Goal: Task Accomplishment & Management: Use online tool/utility

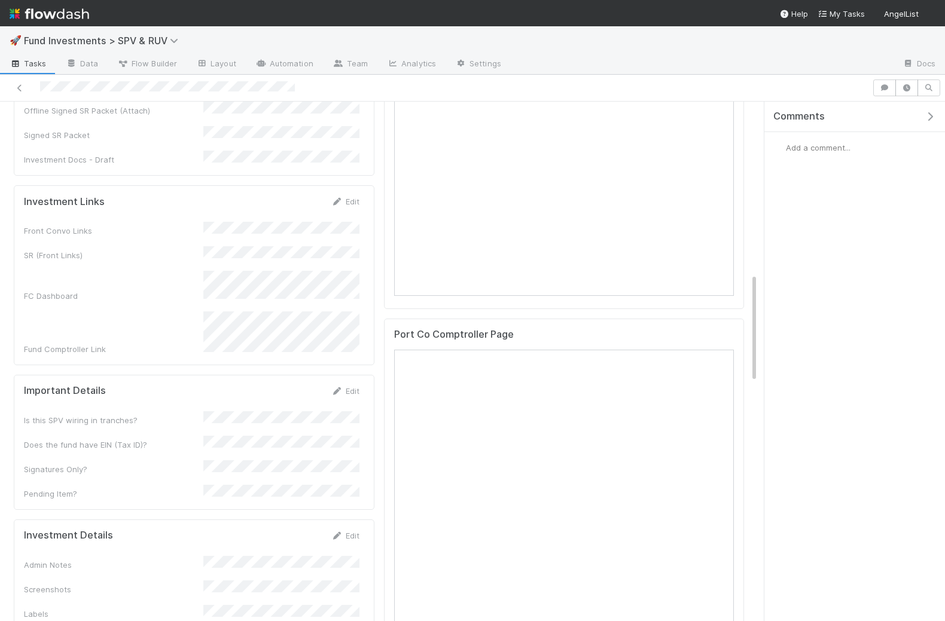
scroll to position [1026, 0]
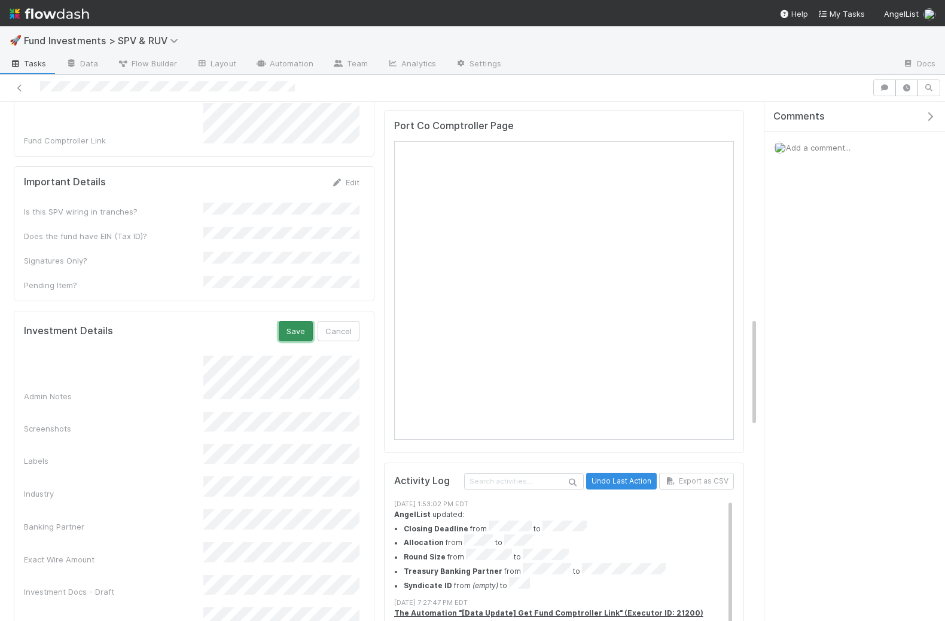
click at [297, 321] on button "Save" at bounding box center [296, 331] width 34 height 20
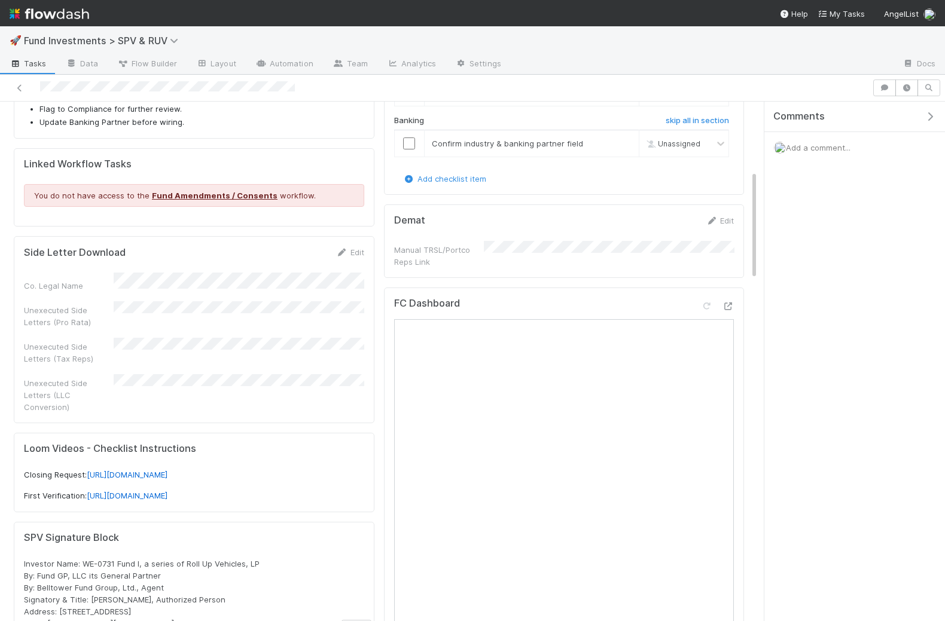
scroll to position [100, 0]
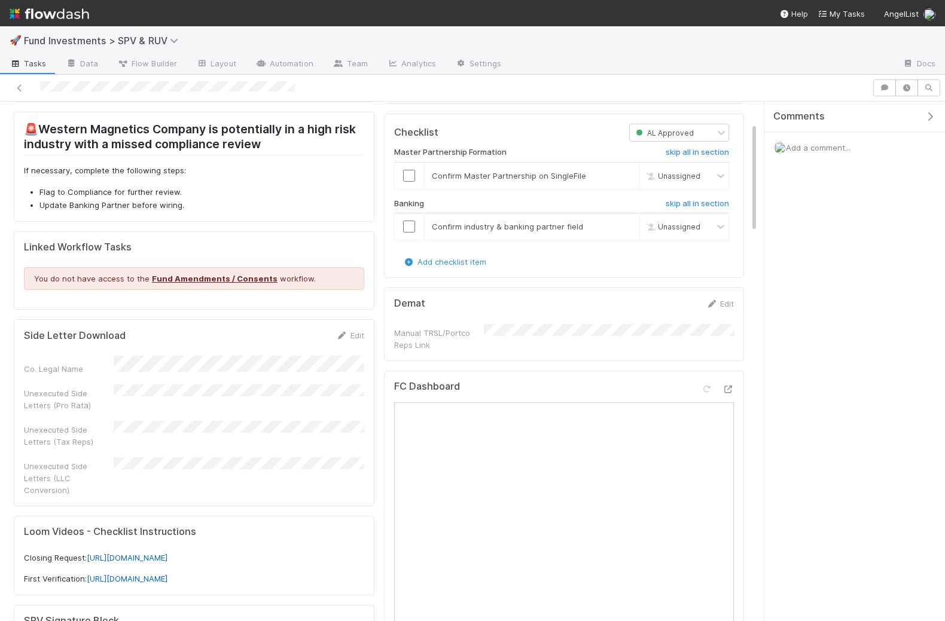
click at [216, 401] on div "Co. Legal Name Unexecuted Side Letters (Pro Rata) Unexecuted Side Letters (Tax …" at bounding box center [194, 426] width 340 height 141
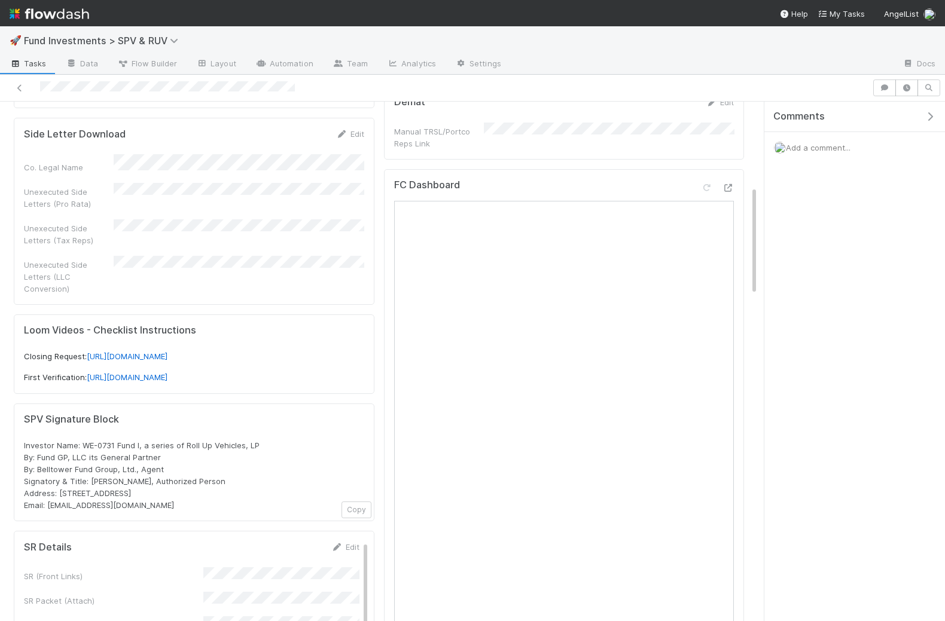
scroll to position [459, 0]
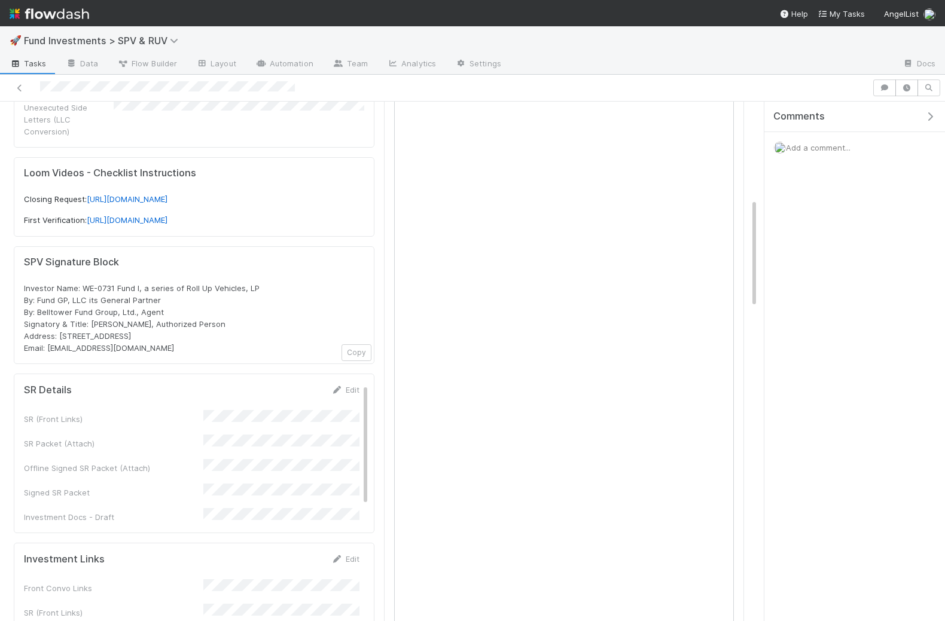
click at [260, 429] on div "SR (Front Links) SR Packet (Attach) Offline Signed SR Packet (Attach) Signed SR…" at bounding box center [191, 466] width 335 height 113
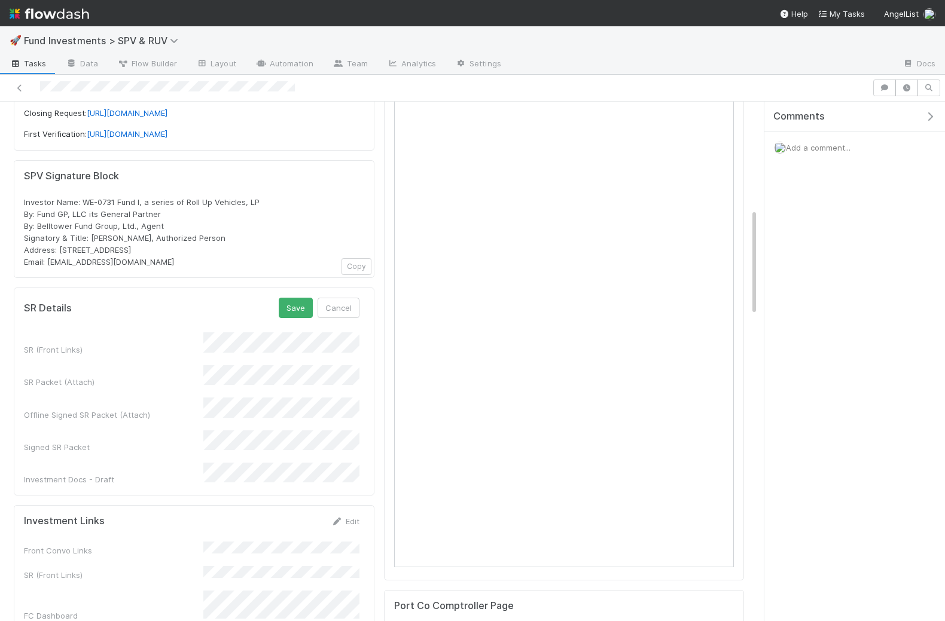
scroll to position [549, 0]
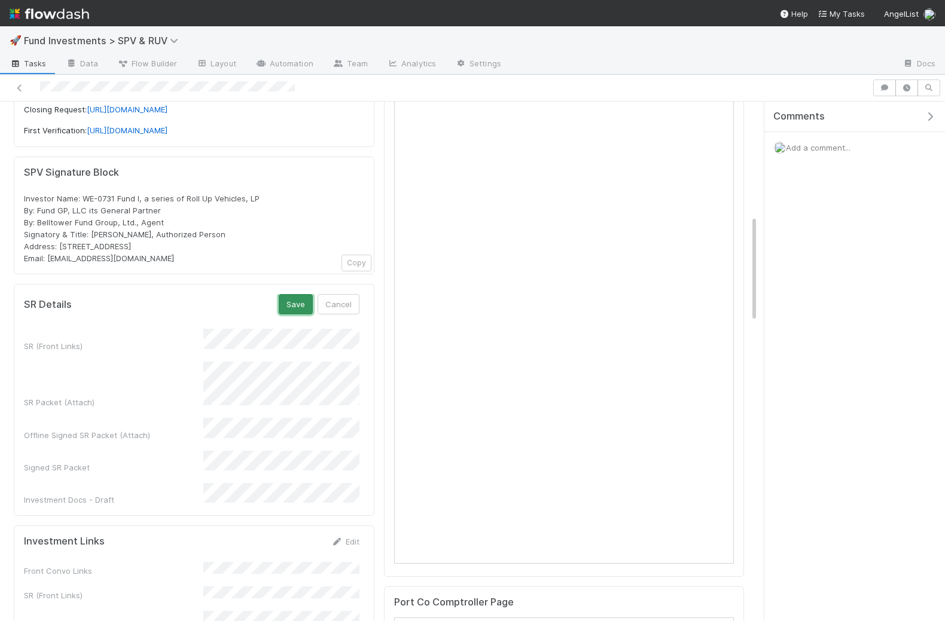
click at [293, 294] on button "Save" at bounding box center [296, 304] width 34 height 20
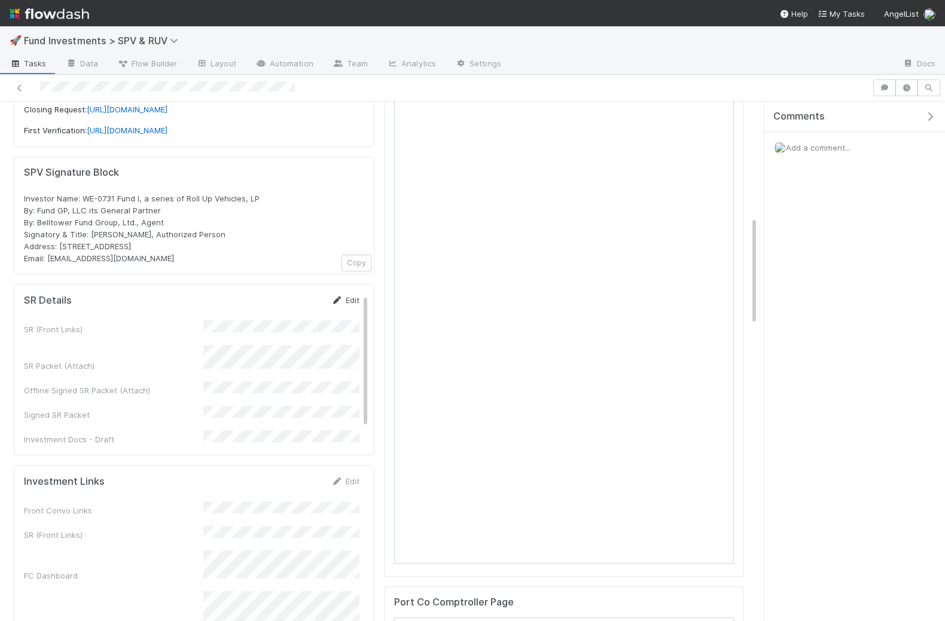
click at [344, 295] on link "Edit" at bounding box center [345, 300] width 28 height 10
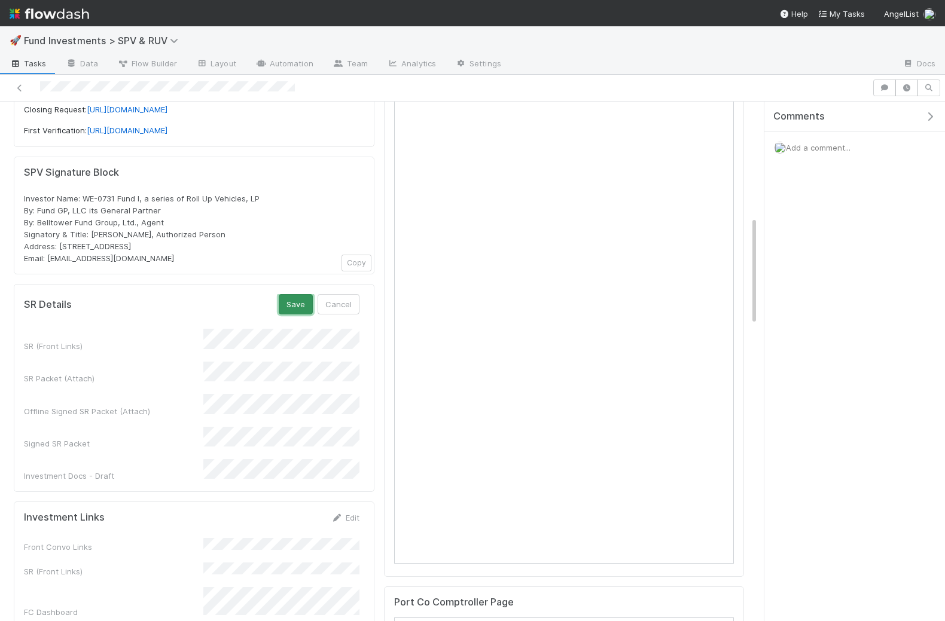
click at [291, 294] on button "Save" at bounding box center [296, 304] width 34 height 20
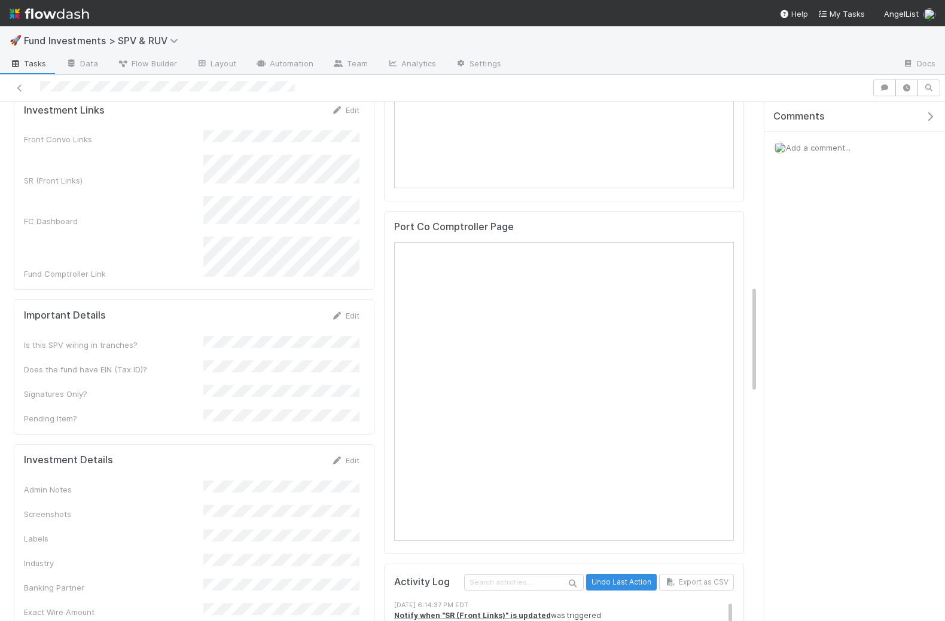
scroll to position [941, 0]
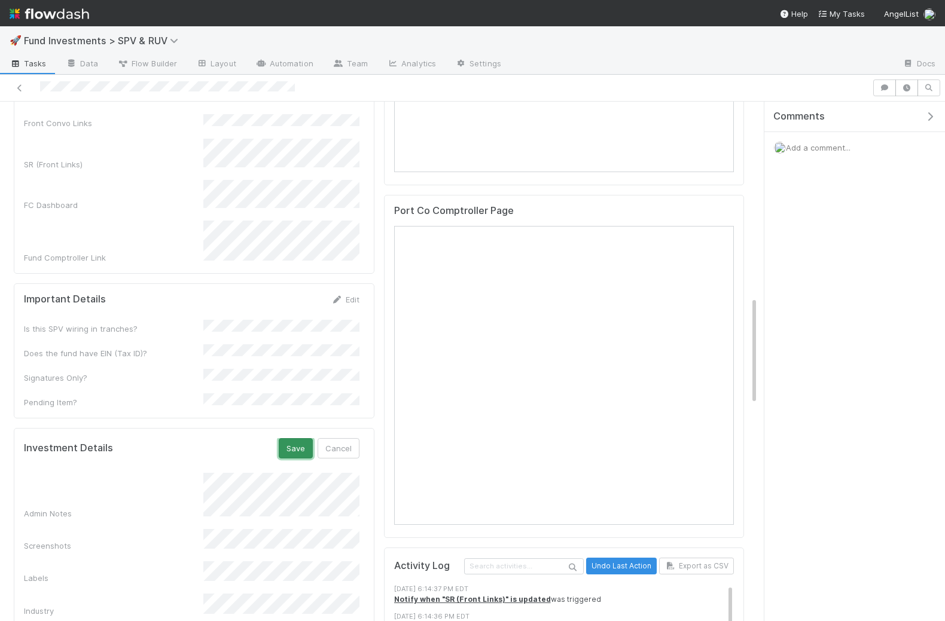
click at [292, 438] on button "Save" at bounding box center [296, 448] width 34 height 20
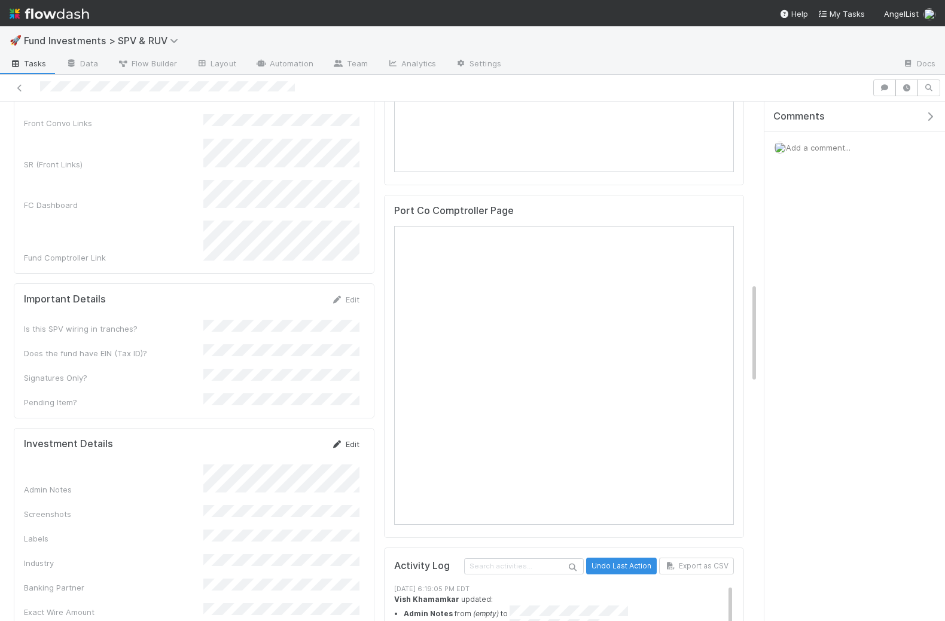
click at [352, 440] on link "Edit" at bounding box center [345, 445] width 28 height 10
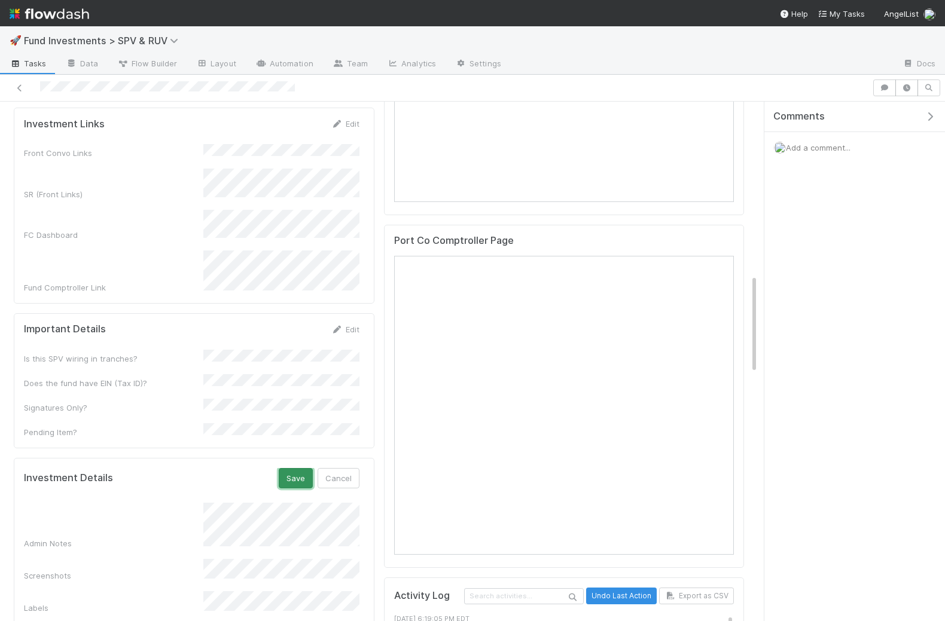
click at [298, 468] on button "Save" at bounding box center [296, 478] width 34 height 20
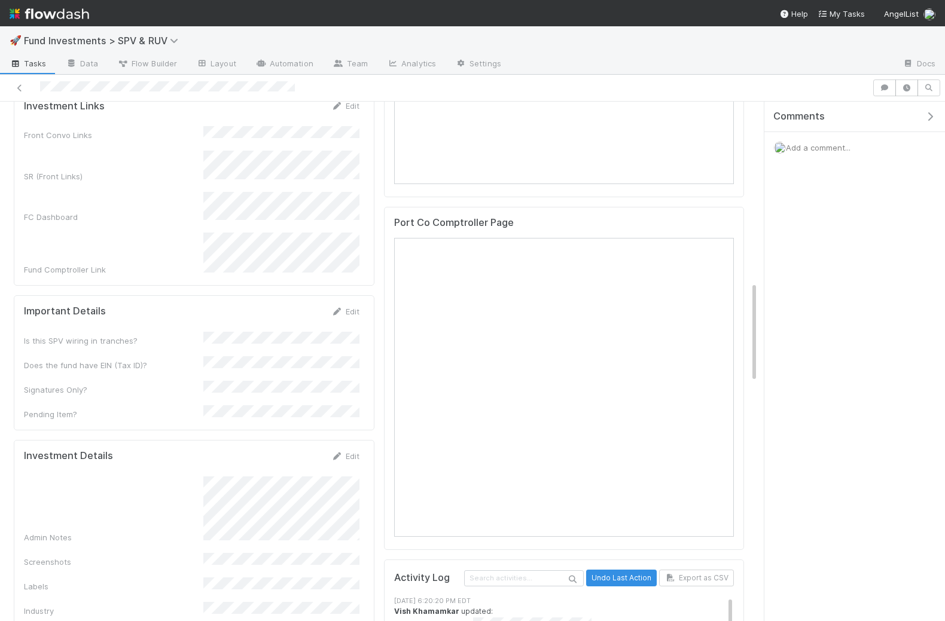
scroll to position [943, 0]
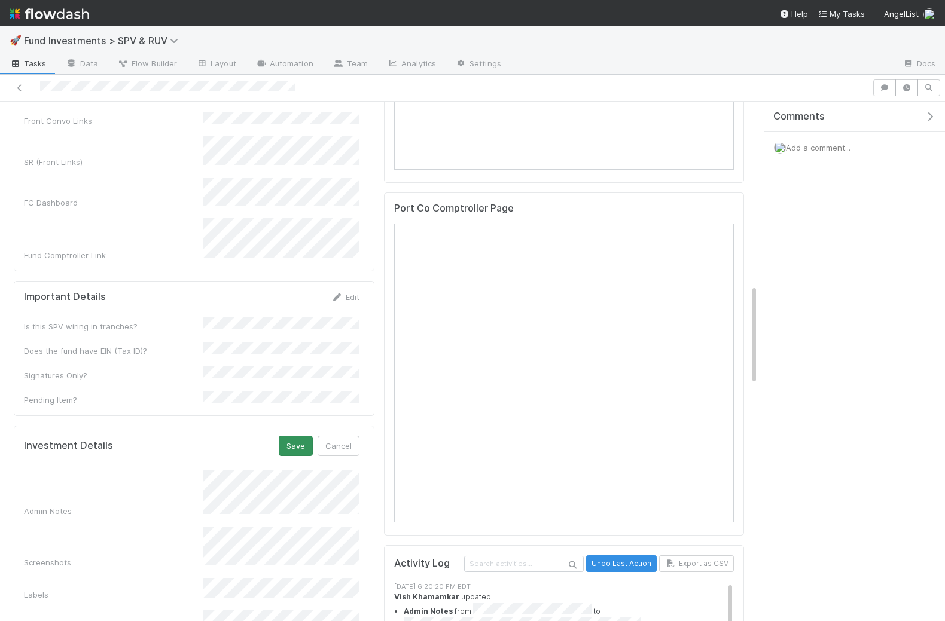
click at [289, 436] on button "Save" at bounding box center [296, 446] width 34 height 20
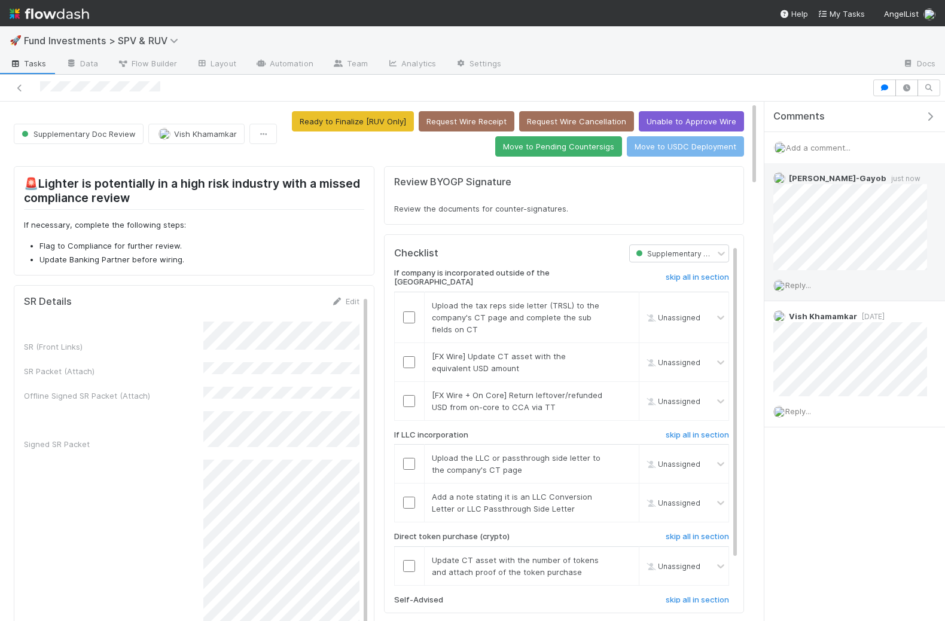
click at [803, 277] on div "Reply..." at bounding box center [850, 285] width 172 height 30
click at [802, 293] on span "Reply..." at bounding box center [798, 298] width 26 height 10
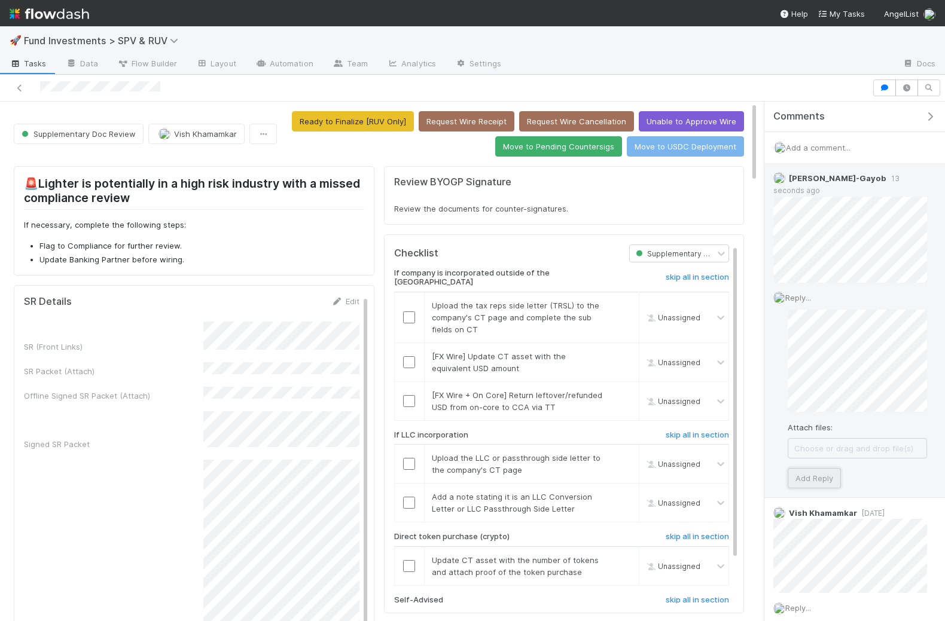
click at [807, 468] on button "Add Reply" at bounding box center [814, 478] width 53 height 20
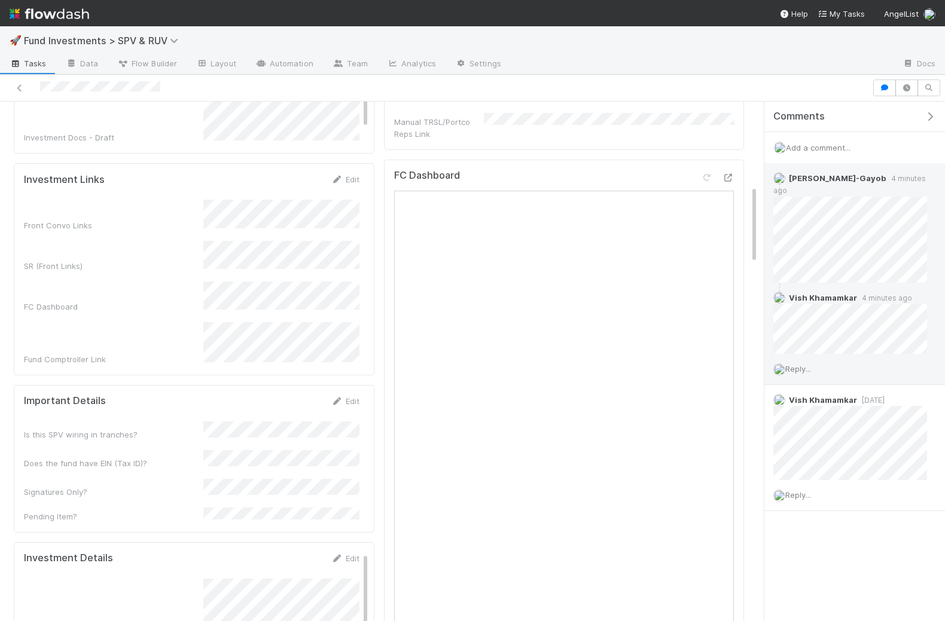
scroll to position [462, 0]
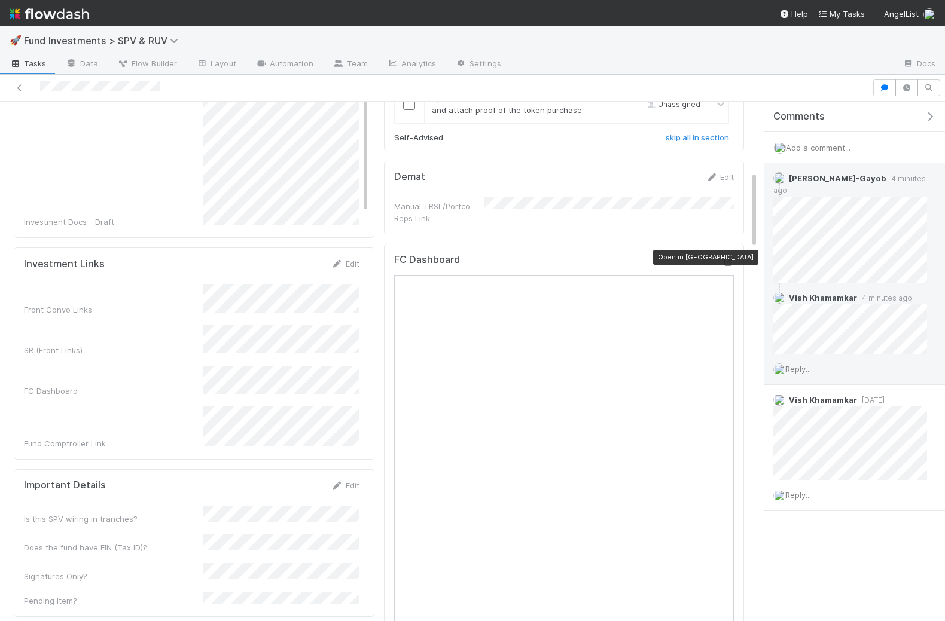
click at [728, 258] on icon at bounding box center [728, 262] width 12 height 8
